Goal: Information Seeking & Learning: Learn about a topic

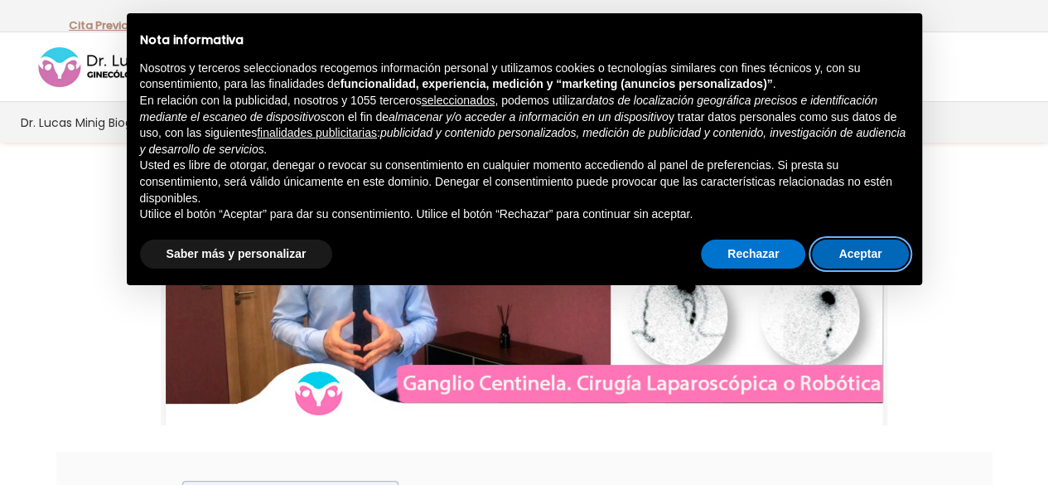
click at [870, 251] on button "Aceptar" at bounding box center [860, 254] width 96 height 30
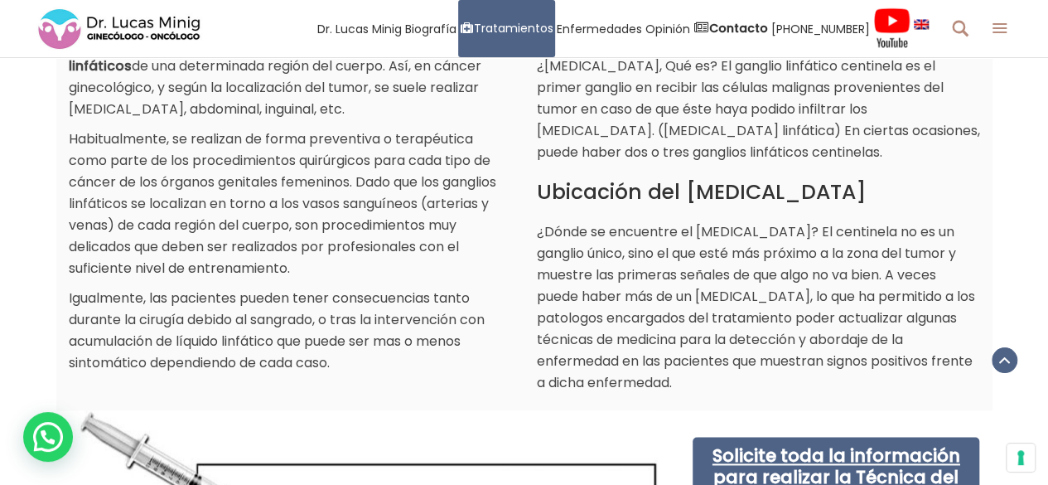
scroll to position [928, 0]
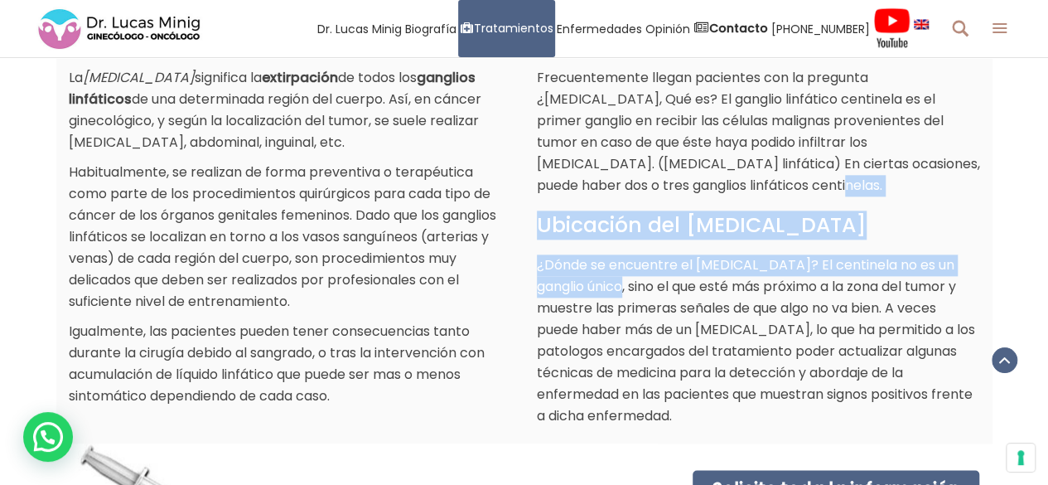
drag, startPoint x: 663, startPoint y: 187, endPoint x: 605, endPoint y: 284, distance: 112.9
click at [605, 284] on div "¿Qué es el ganglio linfático centinela? Frecuentemente llegan pacientes con la …" at bounding box center [758, 226] width 443 height 401
click at [605, 284] on p "¿Dónde se encuentre el [MEDICAL_DATA]? El centinela no es un ganglio único, sin…" at bounding box center [758, 340] width 443 height 172
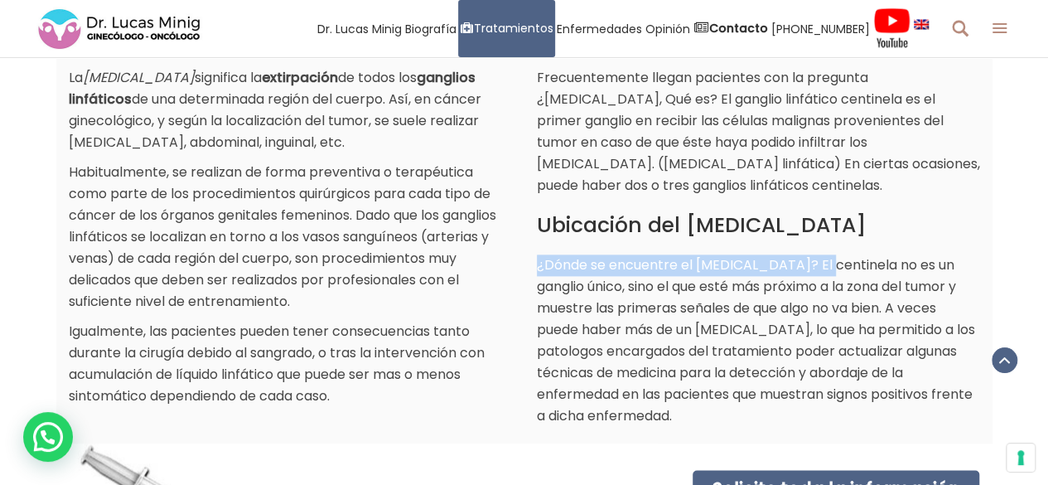
drag, startPoint x: 538, startPoint y: 264, endPoint x: 820, endPoint y: 260, distance: 282.5
click at [820, 260] on p "¿Dónde se encuentre el [MEDICAL_DATA]? El centinela no es un ganglio único, sin…" at bounding box center [758, 340] width 443 height 172
copy p "¿Dónde se encuentre el [MEDICAL_DATA]?"
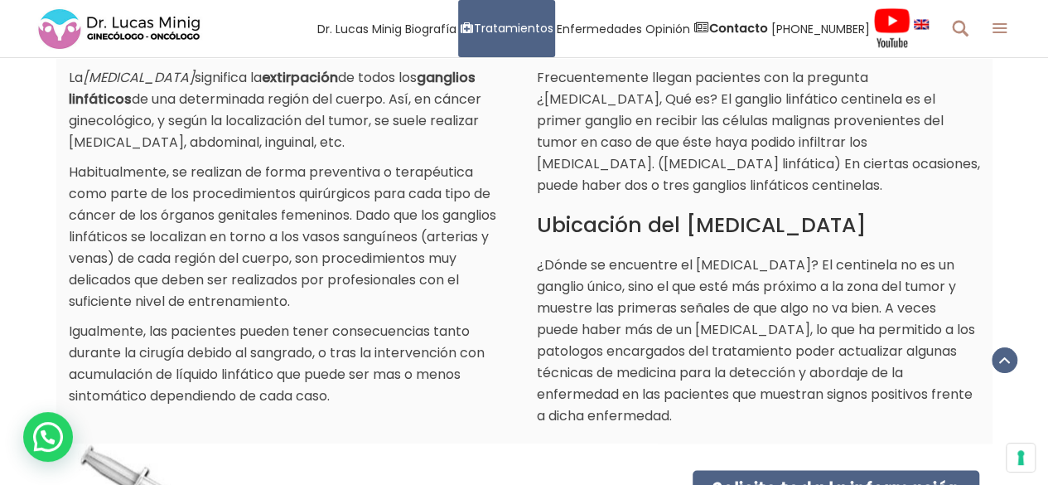
click at [634, 317] on p "¿Dónde se encuentre el [MEDICAL_DATA]? El centinela no es un ganglio único, sin…" at bounding box center [758, 340] width 443 height 172
drag, startPoint x: 822, startPoint y: 263, endPoint x: 727, endPoint y: 415, distance: 179.3
click at [727, 415] on p "¿Dónde se encuentre el [MEDICAL_DATA]? El centinela no es un ganglio único, sin…" at bounding box center [758, 340] width 443 height 172
copy p "El centinela no es un ganglio único, sino el que esté más próximo a la zona del…"
click at [48, 263] on div "¿Qué es una [MEDICAL_DATA]? La [MEDICAL_DATA] significa la extirpación de todos…" at bounding box center [524, 204] width 1048 height 480
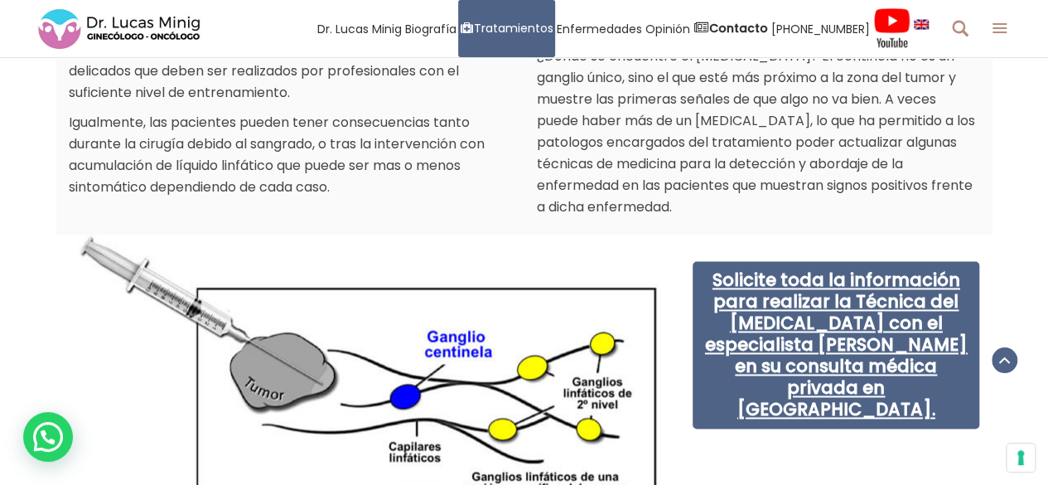
scroll to position [1259, 0]
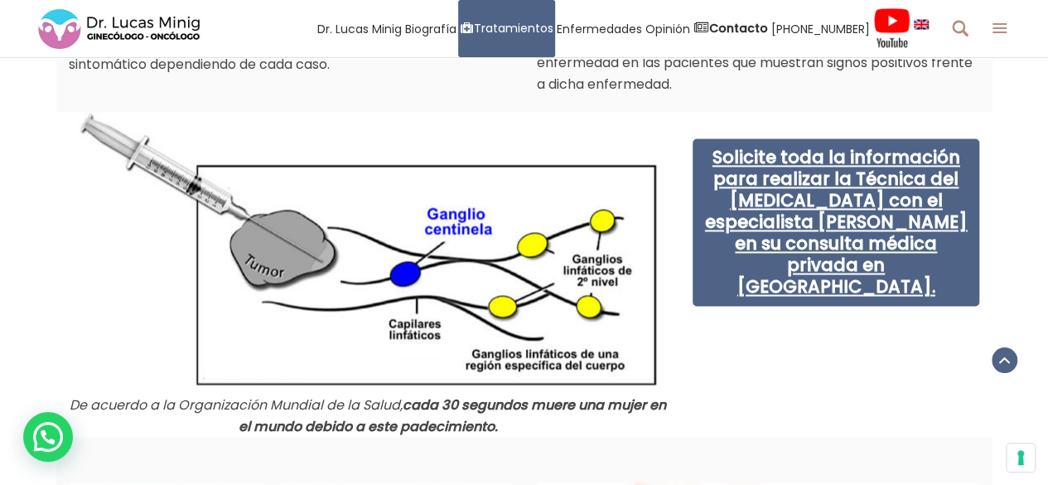
click at [314, 253] on img at bounding box center [368, 248] width 580 height 273
click at [792, 383] on div "De acuerdo a la Organización Mundial de la Salud, cada 30 segundos muere una mu…" at bounding box center [524, 274] width 936 height 325
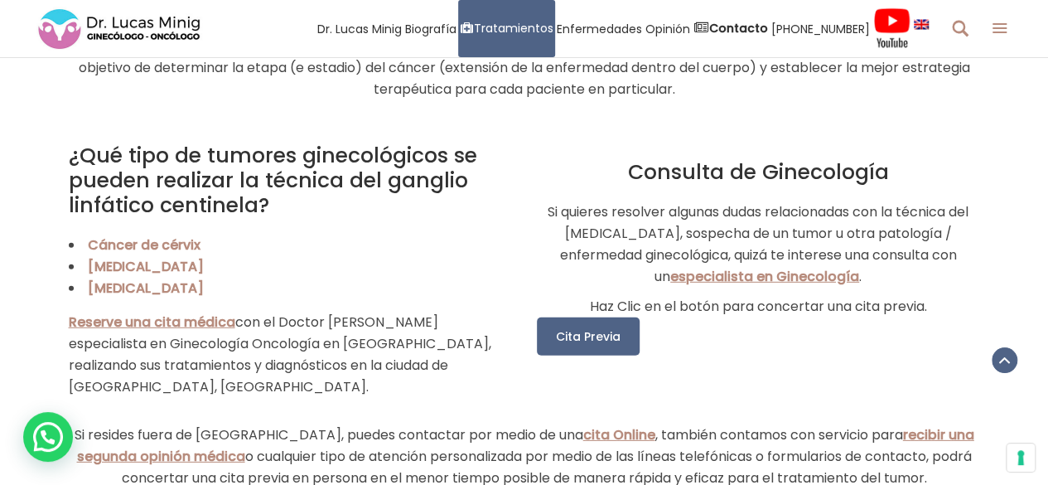
scroll to position [2286, 0]
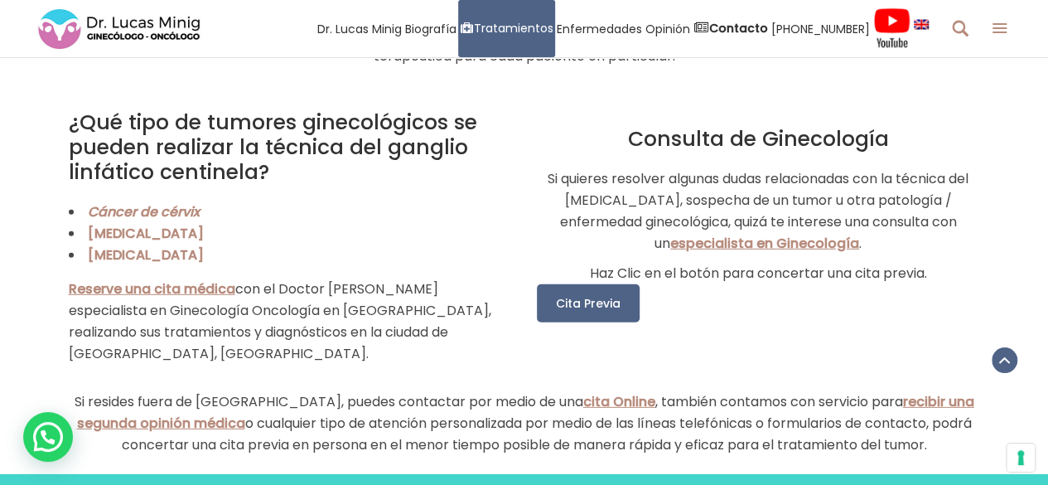
click at [129, 215] on link "Cáncer de cérvix" at bounding box center [144, 211] width 112 height 19
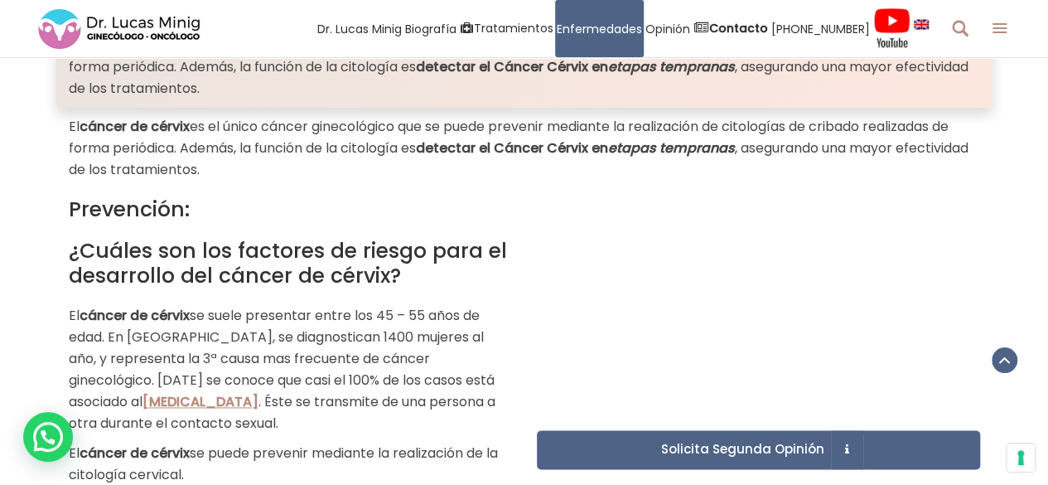
scroll to position [1027, 0]
